Goal: Navigation & Orientation: Find specific page/section

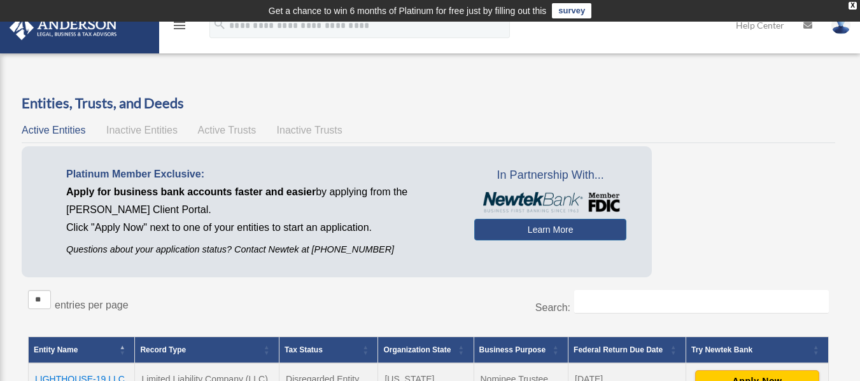
scroll to position [126, 0]
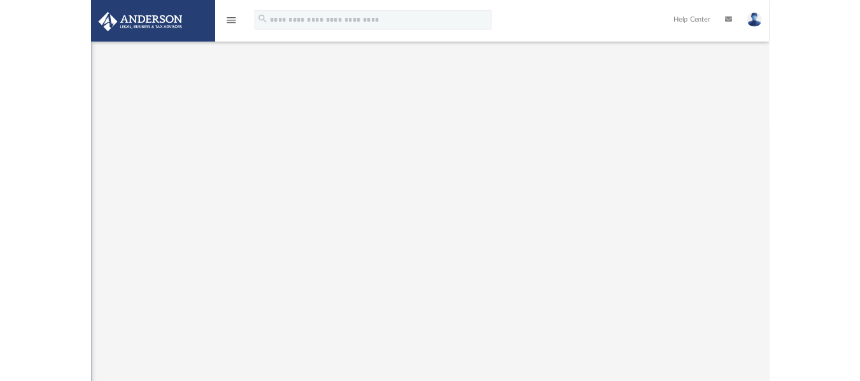
scroll to position [45, 0]
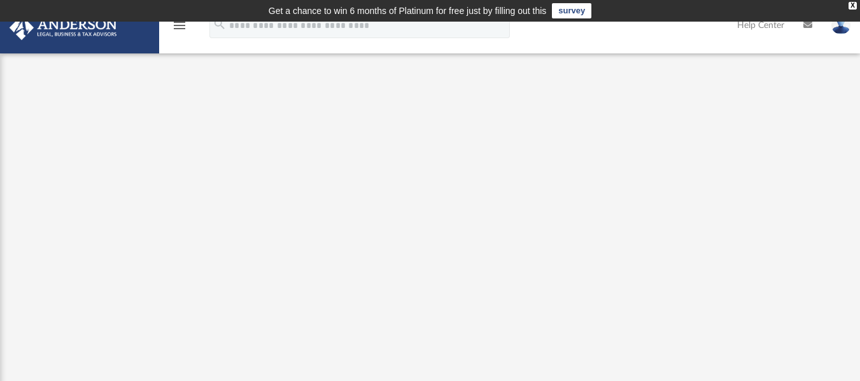
scroll to position [45, 0]
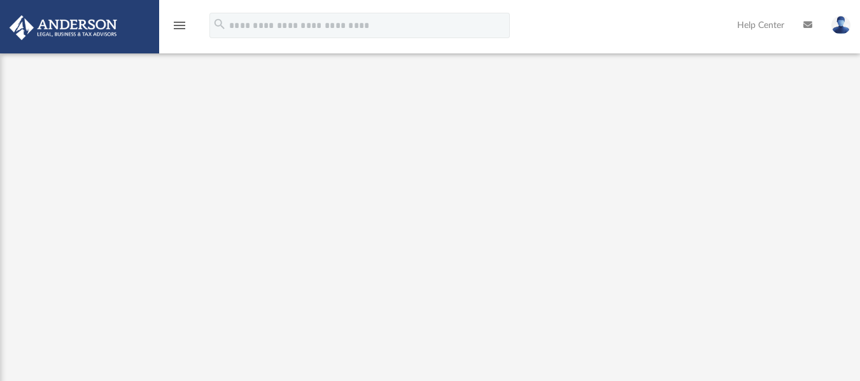
click at [183, 28] on icon "menu" at bounding box center [179, 25] width 15 height 15
click at [834, 35] on link at bounding box center [840, 25] width 38 height 56
